Goal: Task Accomplishment & Management: Use online tool/utility

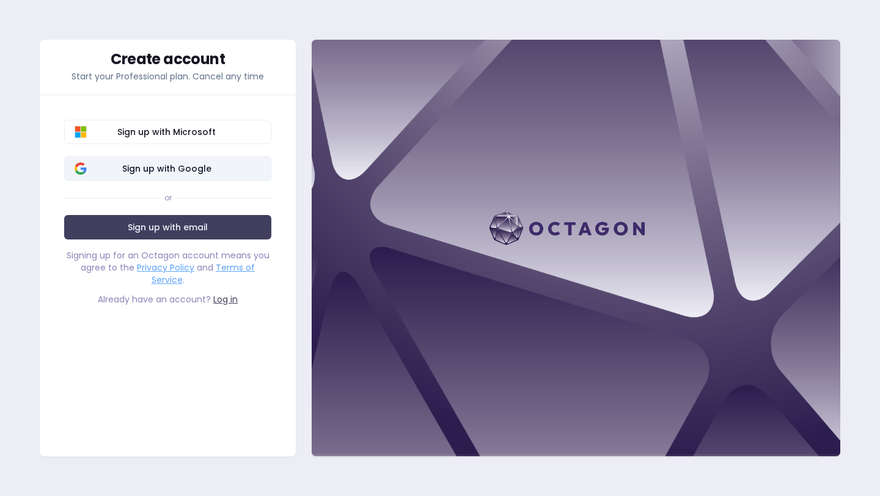
click at [92, 172] on span "Sign up with Google" at bounding box center [166, 169] width 189 height 12
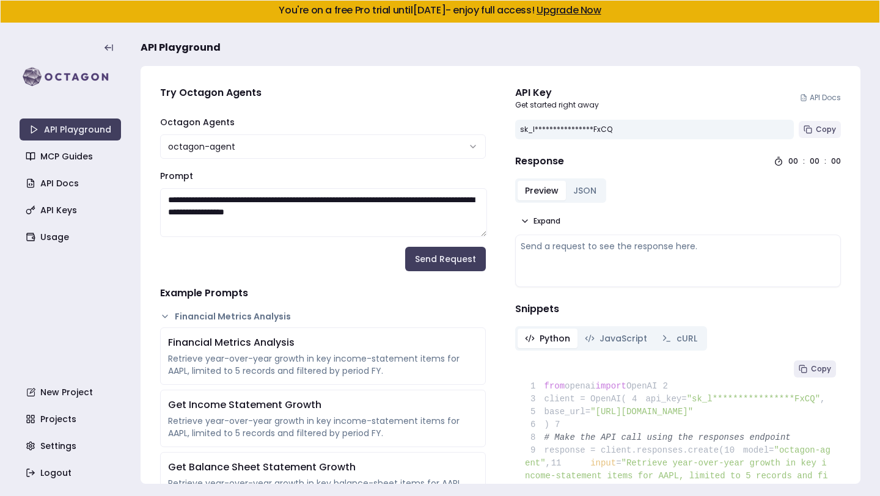
click at [823, 131] on span "Copy" at bounding box center [826, 130] width 20 height 10
